Goal: Obtain resource: Download file/media

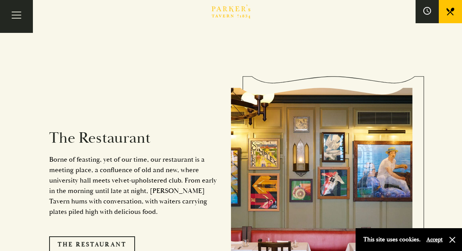
scroll to position [681, 0]
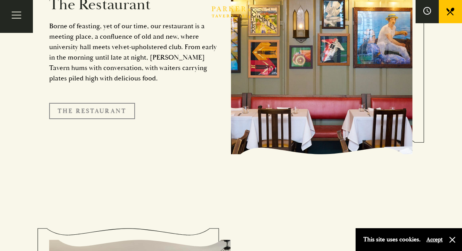
click at [72, 103] on link "The Restaurant" at bounding box center [92, 111] width 86 height 16
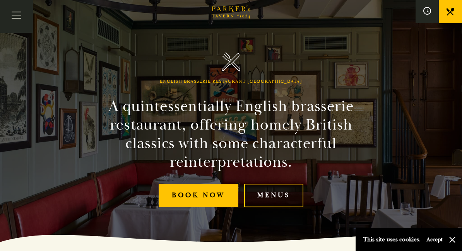
click at [255, 194] on link "Menus" at bounding box center [273, 196] width 59 height 24
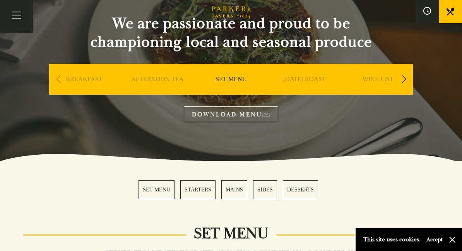
scroll to position [72, 0]
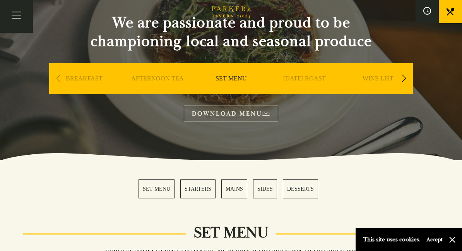
click at [58, 78] on div "Previous slide" at bounding box center [58, 78] width 10 height 17
click at [402, 77] on div "Next slide" at bounding box center [403, 78] width 10 height 17
click at [318, 82] on link "A LA CARTE" at bounding box center [305, 90] width 36 height 31
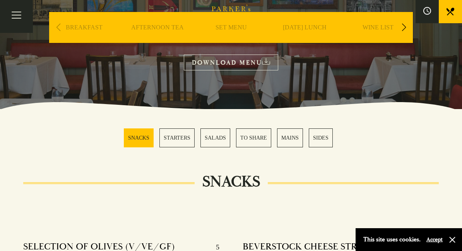
scroll to position [146, 0]
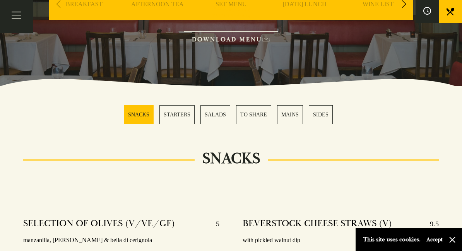
click at [244, 41] on link "DOWNLOAD MENU" at bounding box center [231, 39] width 94 height 16
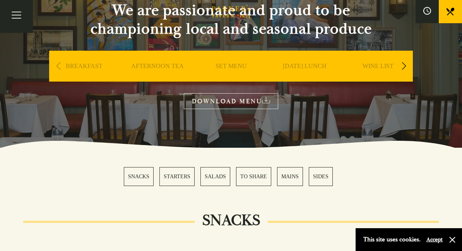
scroll to position [78, 0]
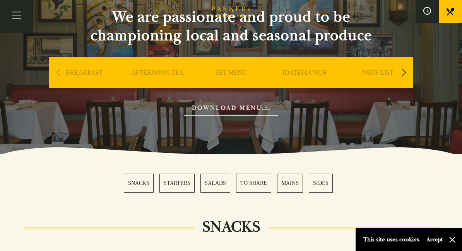
click at [405, 75] on div "Next slide" at bounding box center [403, 72] width 10 height 17
click at [385, 75] on link "CHILDREN'S" at bounding box center [378, 84] width 37 height 31
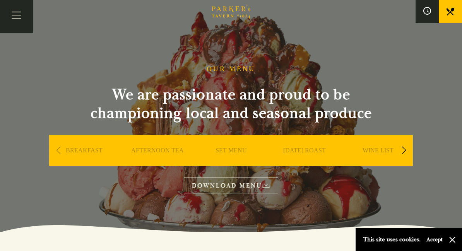
click at [232, 188] on link "DOWNLOAD MENU" at bounding box center [231, 186] width 94 height 16
